Goal: Task Accomplishment & Management: Complete application form

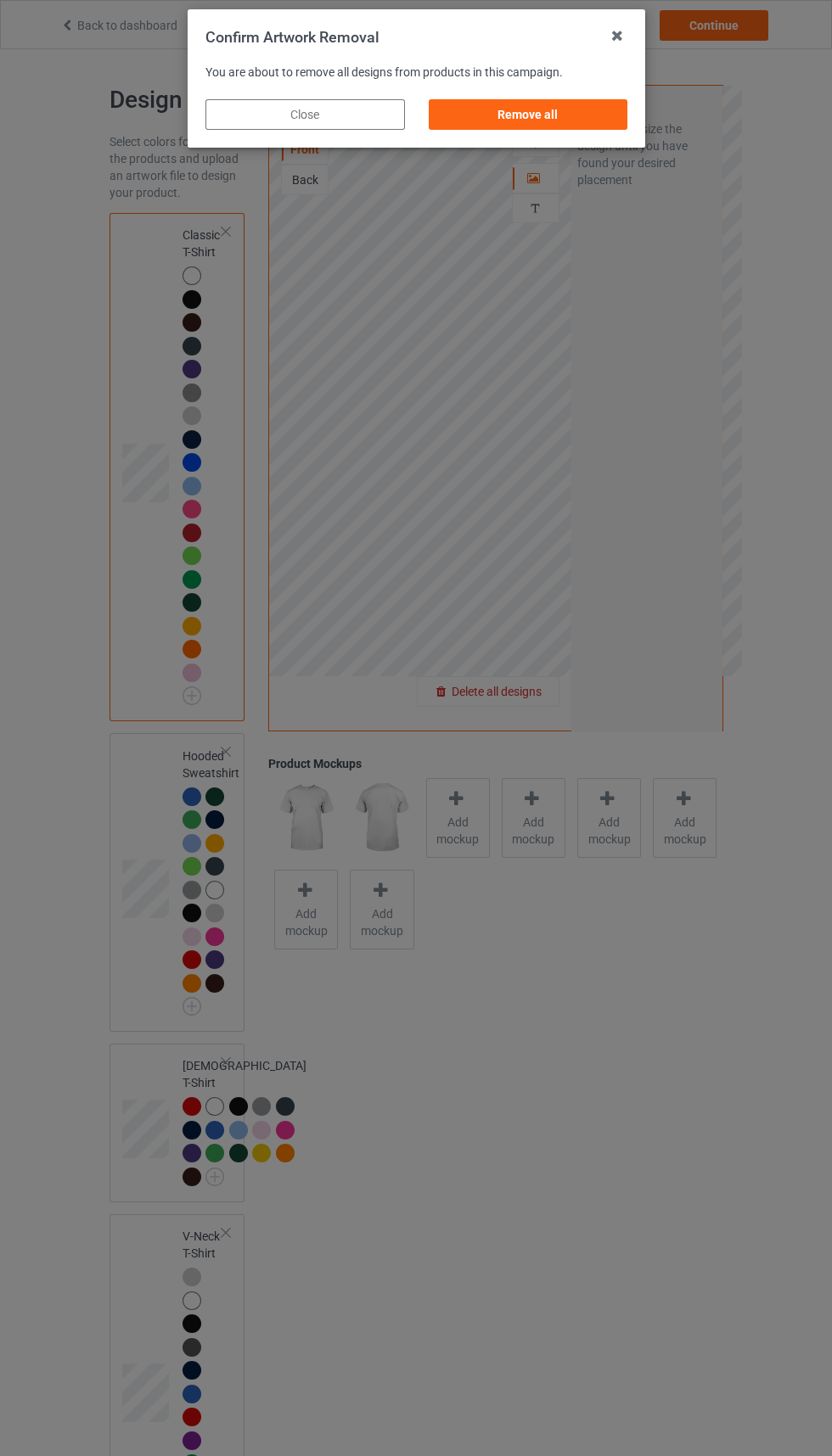
click at [563, 102] on div "Remove all" at bounding box center [528, 115] width 199 height 31
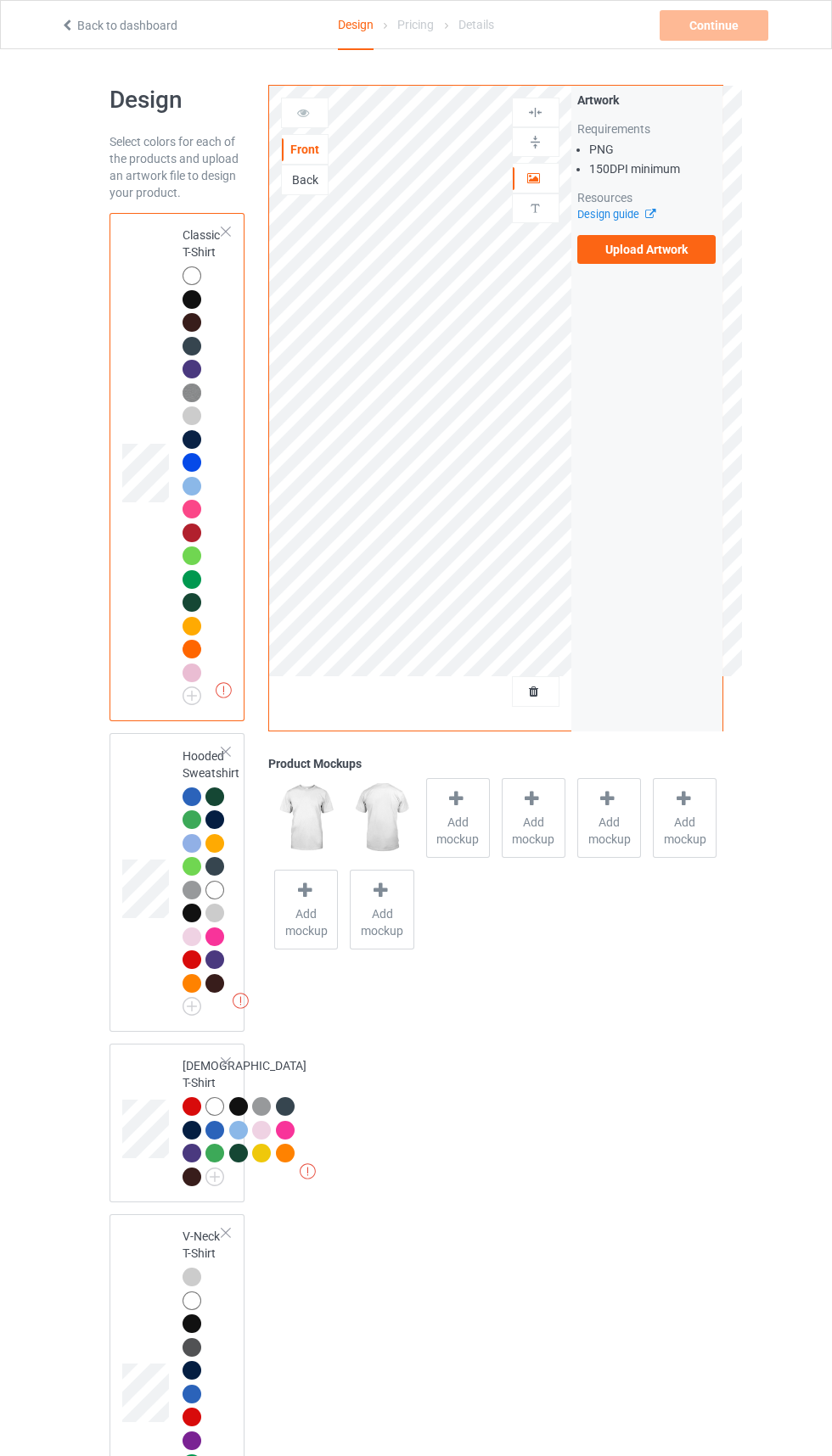
click at [637, 258] on label "Upload Artwork" at bounding box center [647, 250] width 139 height 29
click at [0, 0] on input "Upload Artwork" at bounding box center [0, 0] width 0 height 0
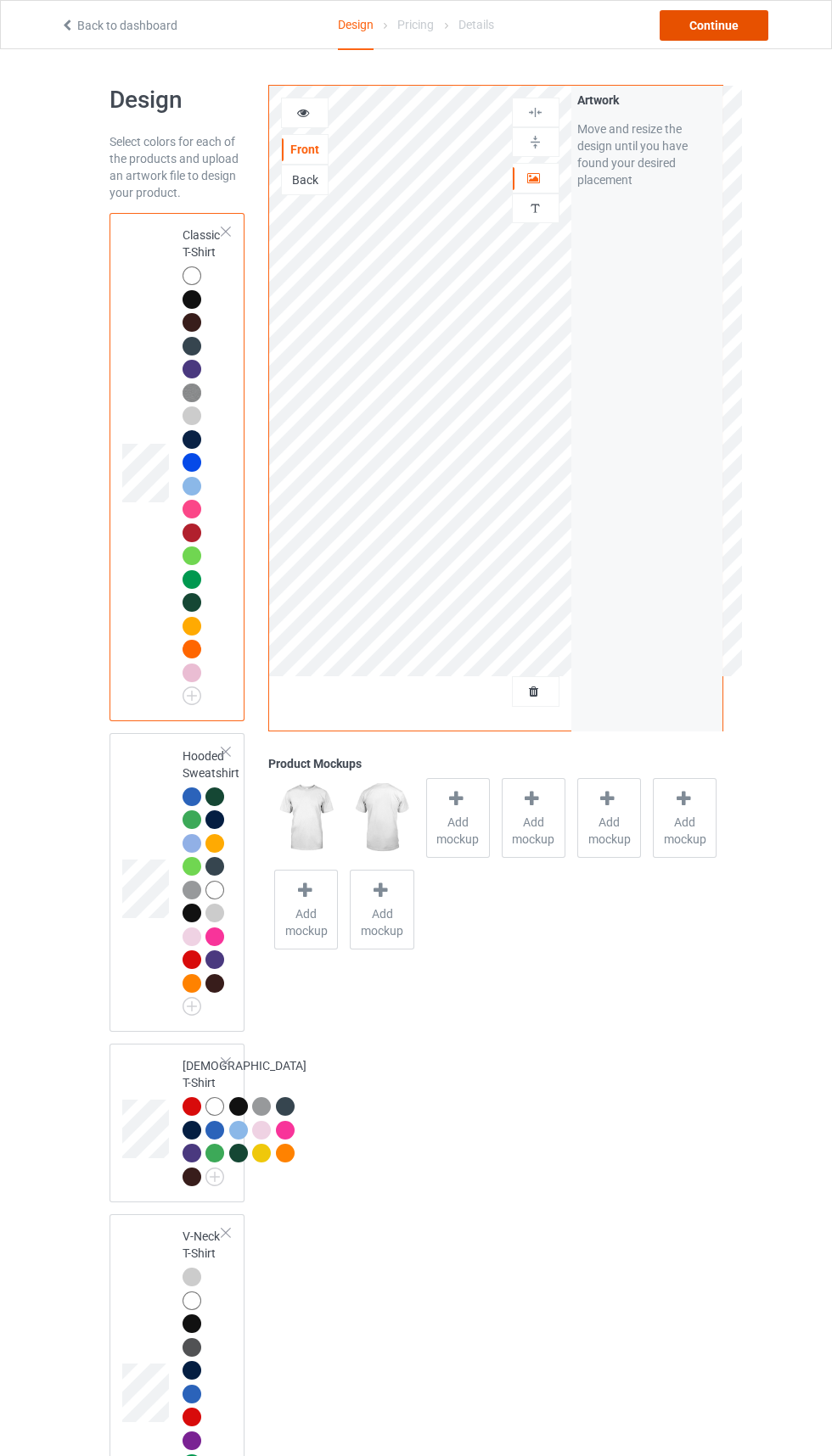
click at [725, 27] on div "Continue" at bounding box center [714, 26] width 108 height 31
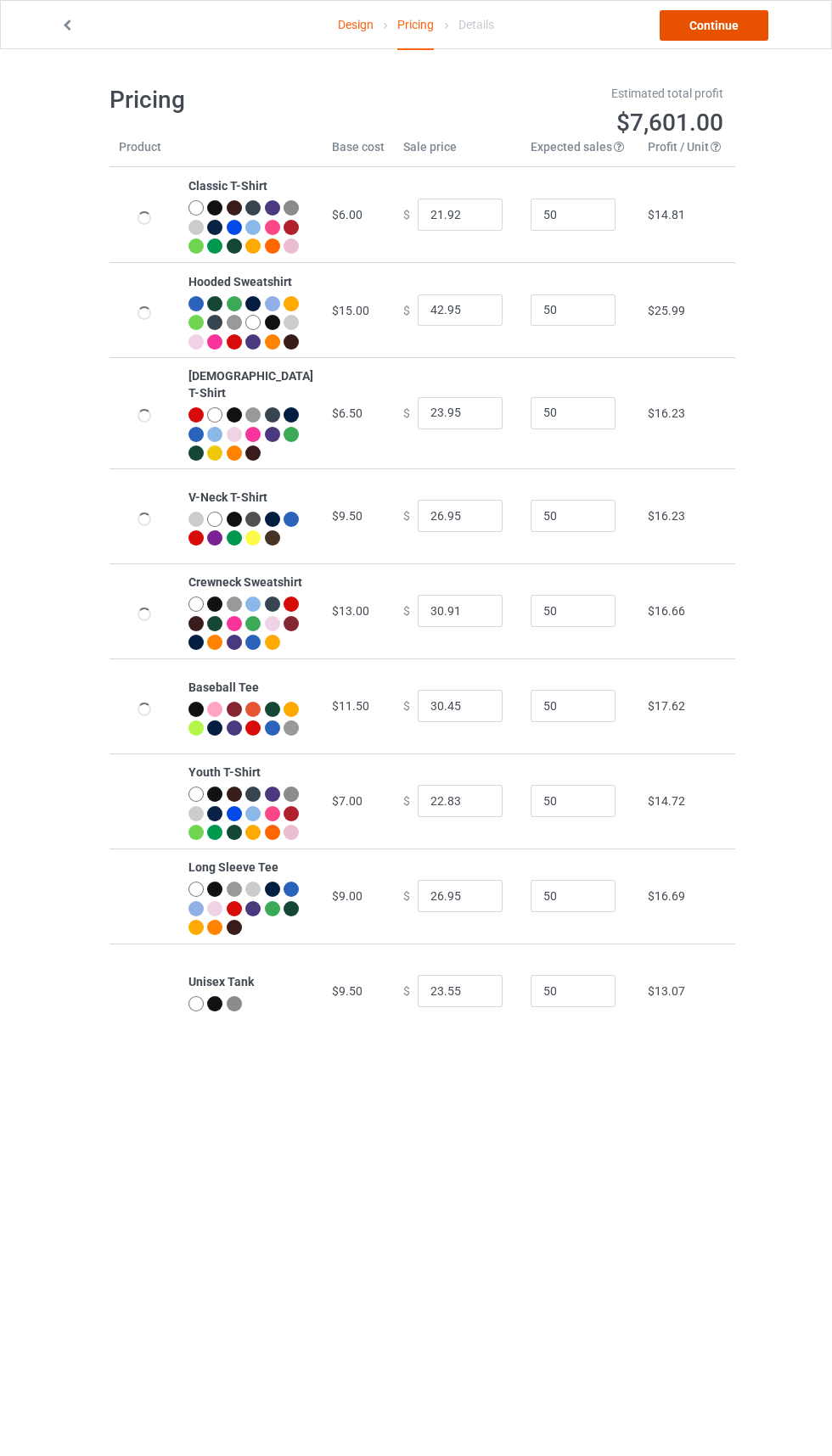
click at [719, 25] on link "Continue" at bounding box center [714, 26] width 108 height 31
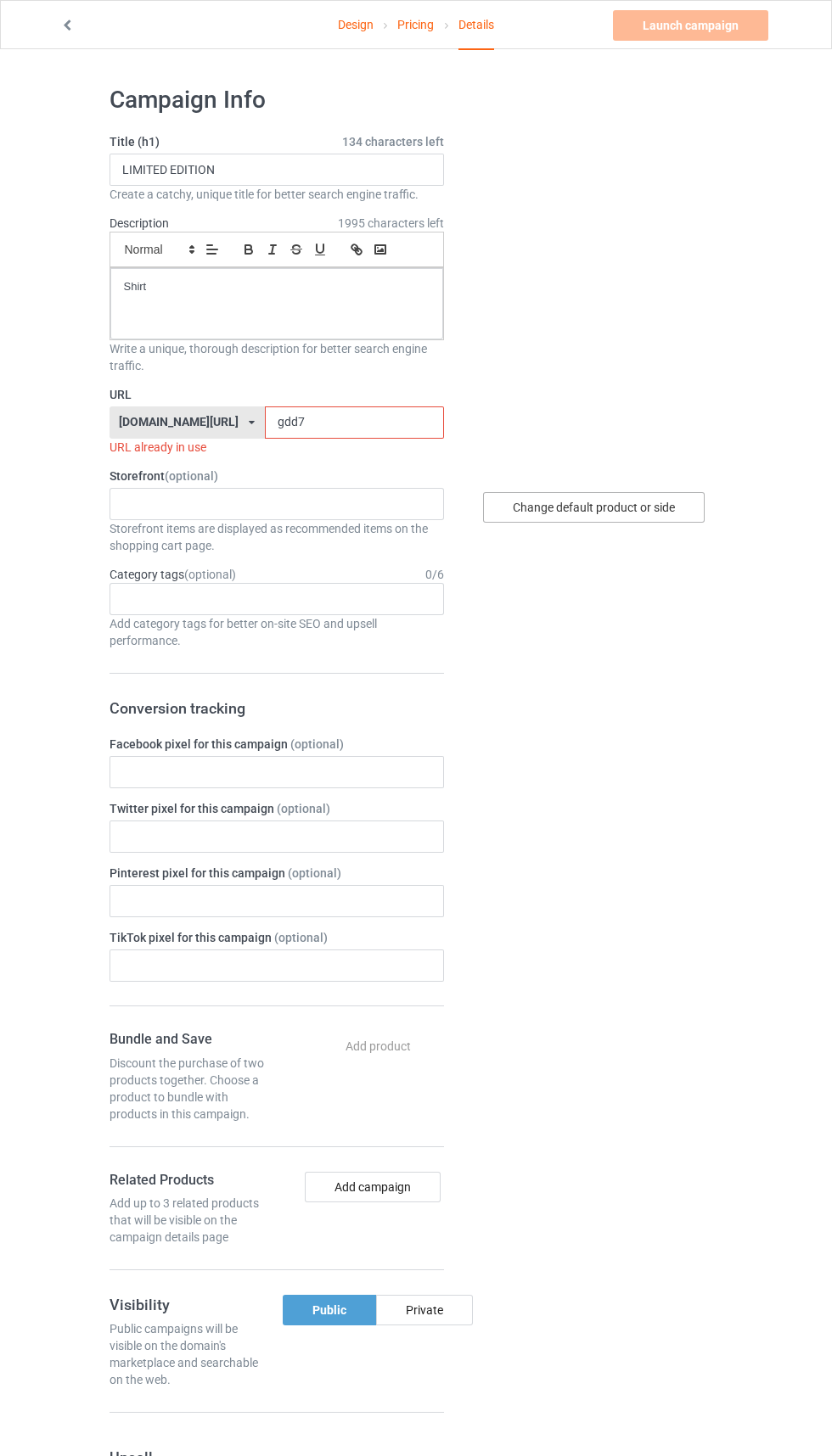
click at [647, 506] on div "Change default product or side" at bounding box center [594, 508] width 222 height 31
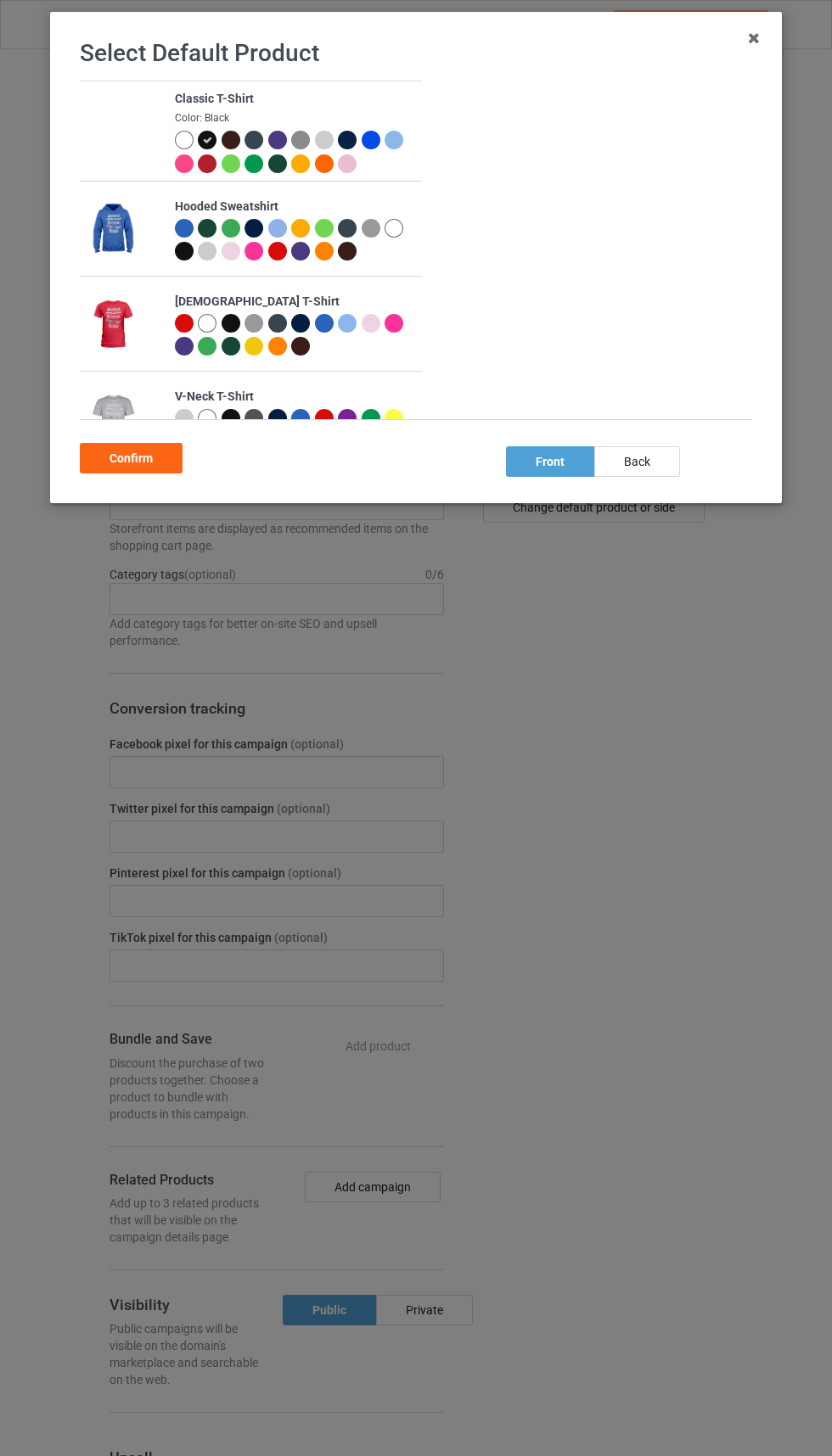
click at [127, 466] on div "Confirm" at bounding box center [132, 459] width 103 height 31
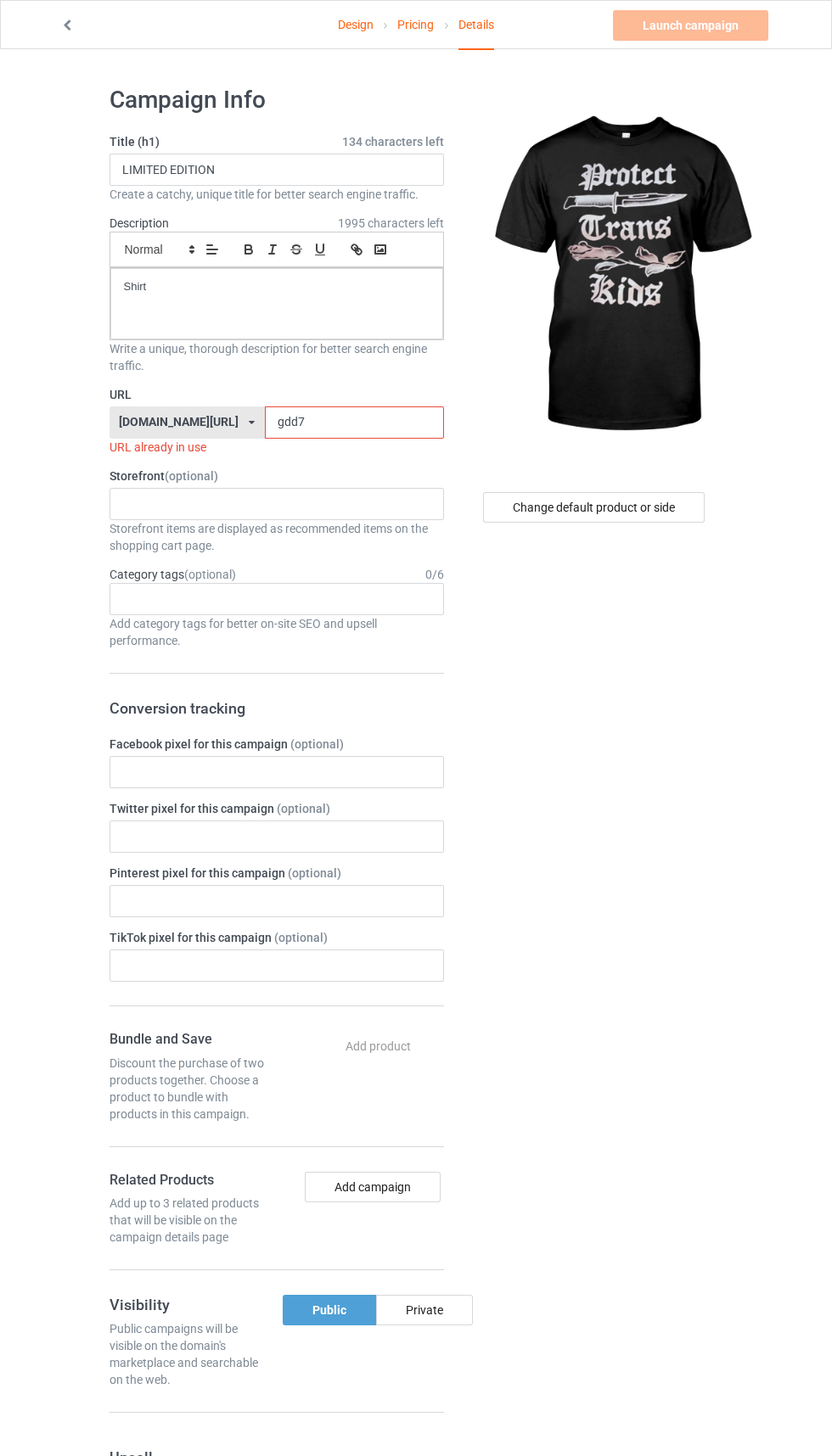
click at [352, 423] on input "gdd7" at bounding box center [354, 423] width 179 height 33
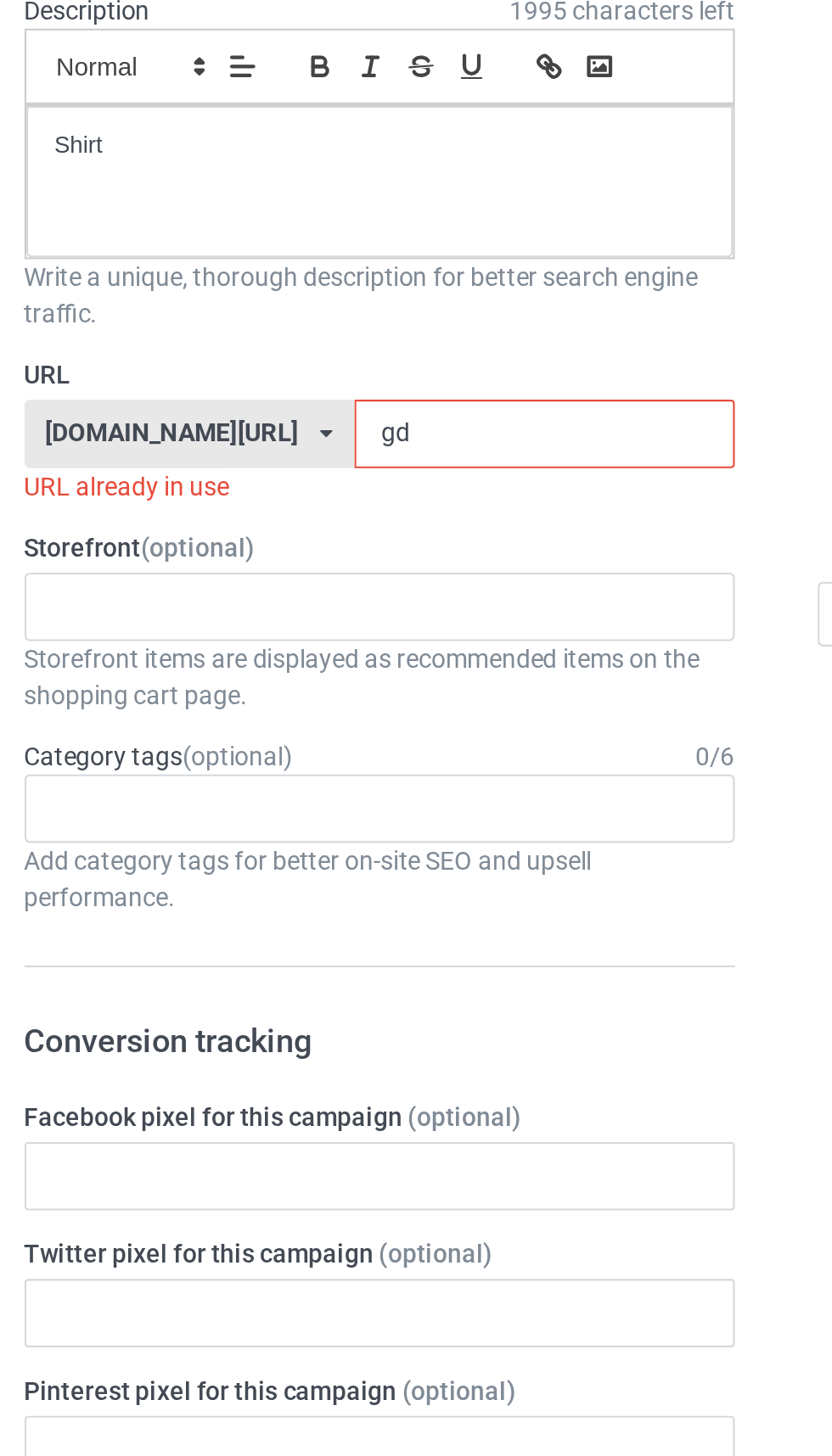
type input "g"
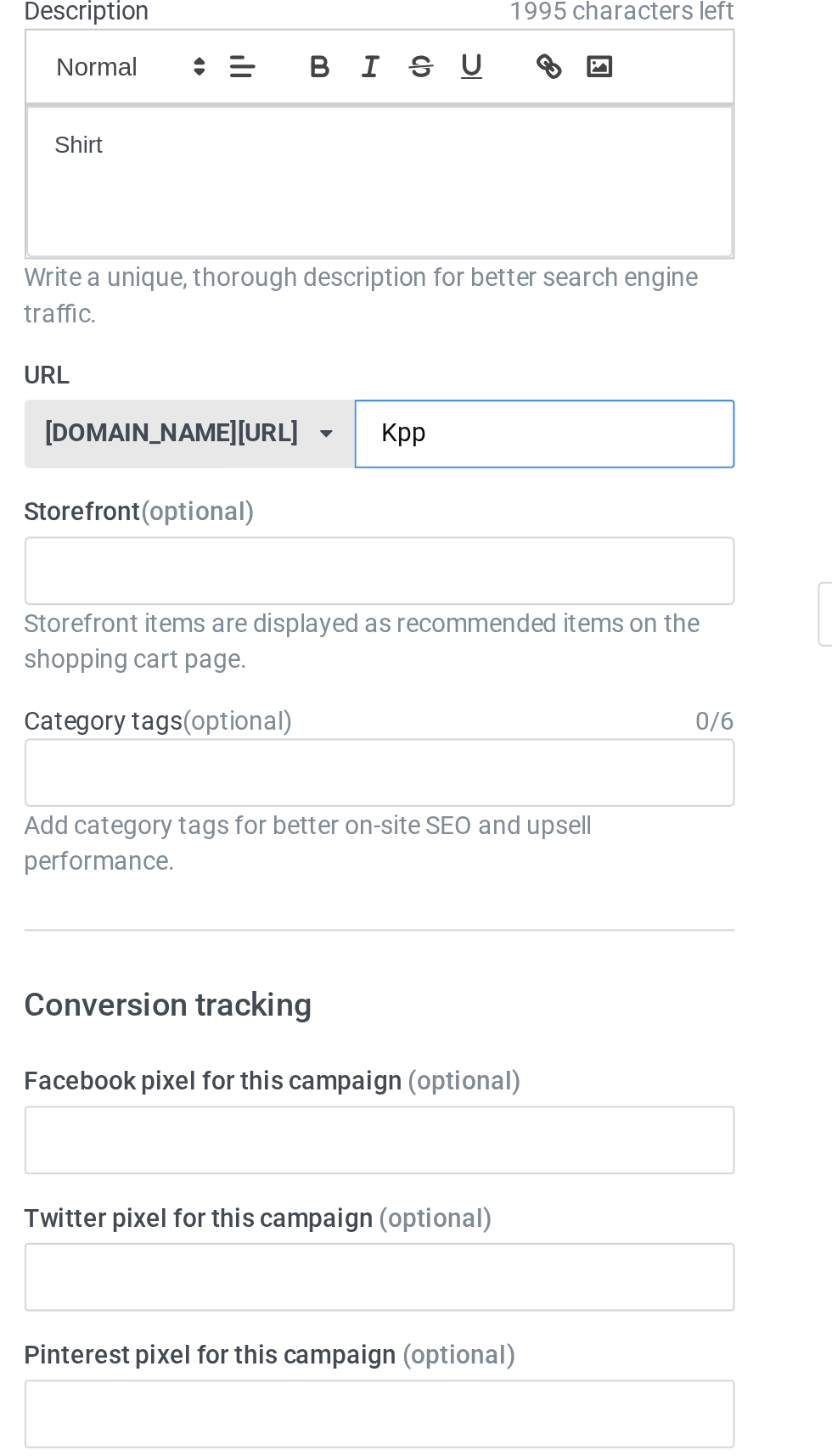
type input "Kppg"
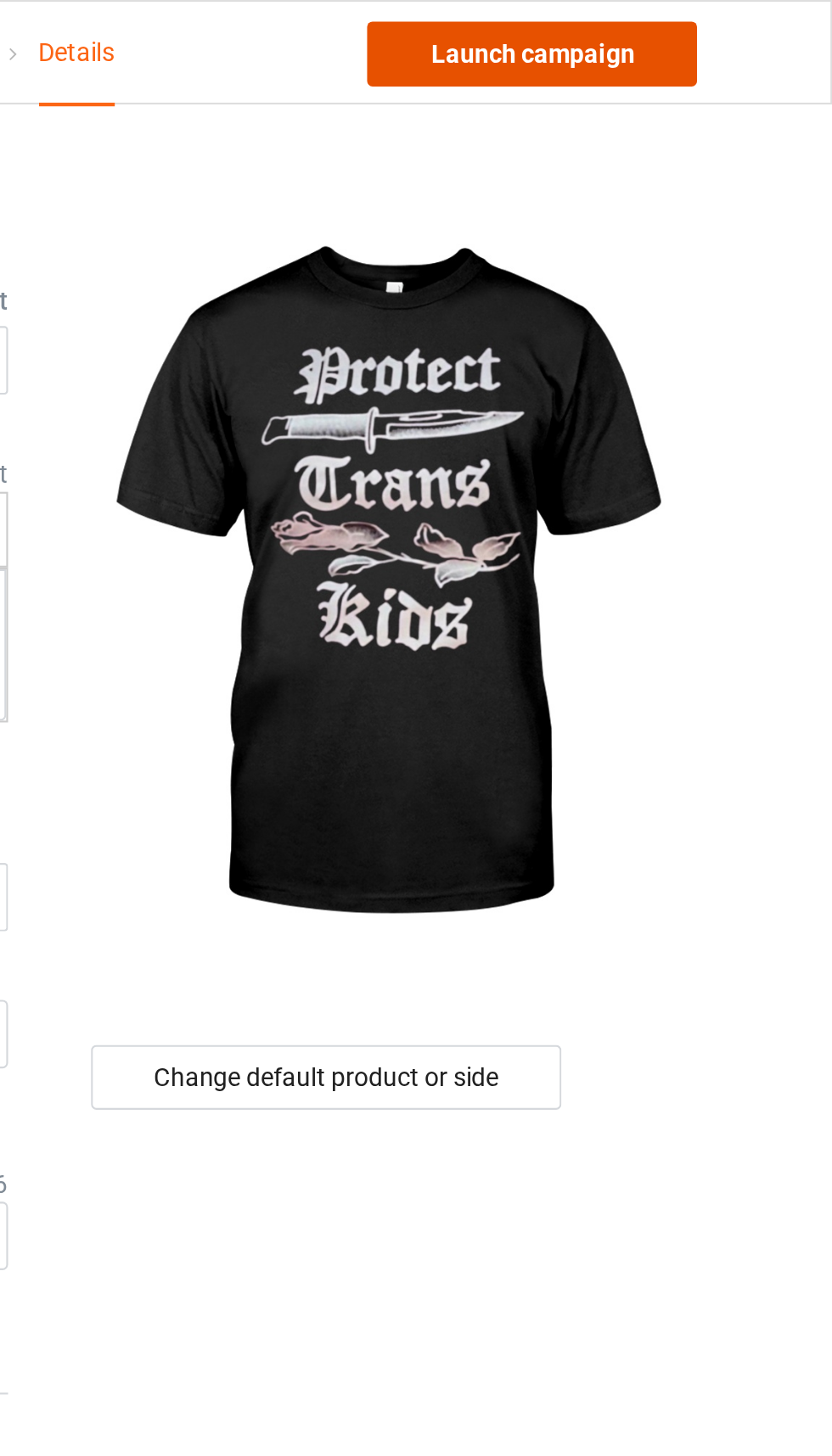
click at [685, 15] on link "Launch campaign" at bounding box center [690, 26] width 156 height 31
